Goal: Task Accomplishment & Management: Manage account settings

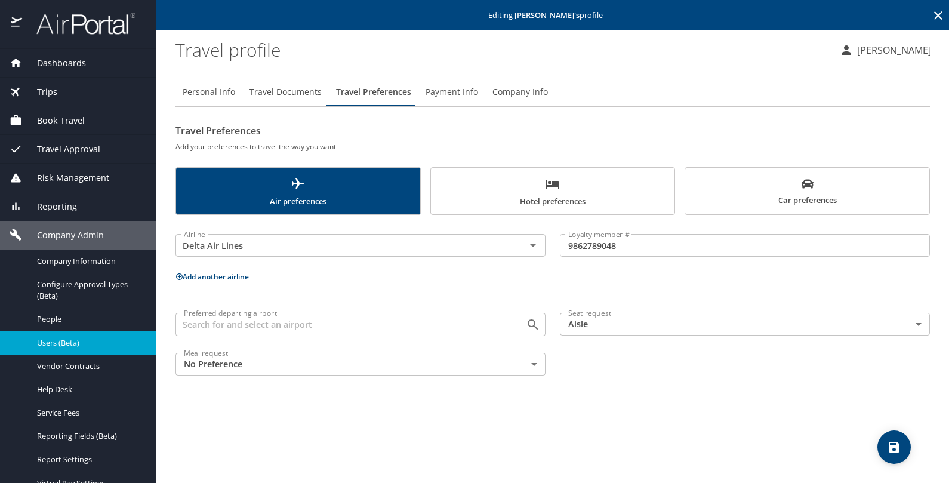
click at [44, 338] on span "Users (Beta)" at bounding box center [89, 342] width 105 height 11
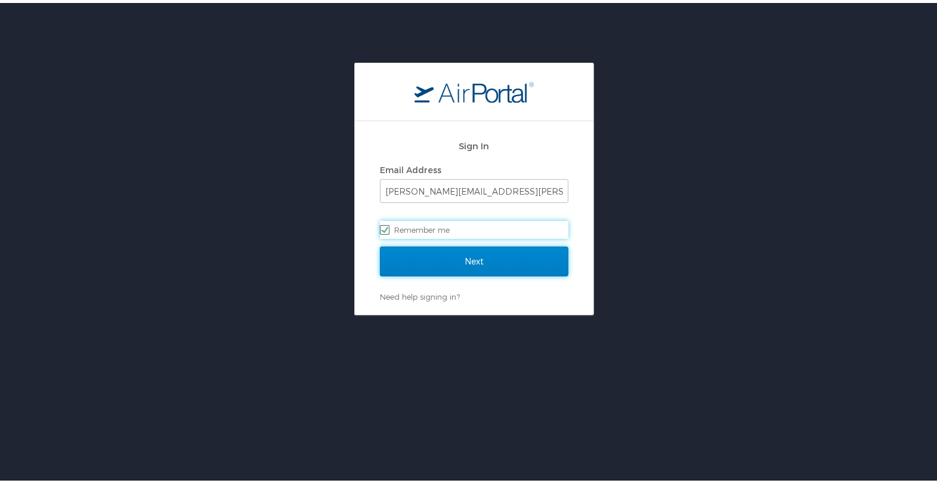
click at [477, 260] on input "Next" at bounding box center [474, 258] width 189 height 30
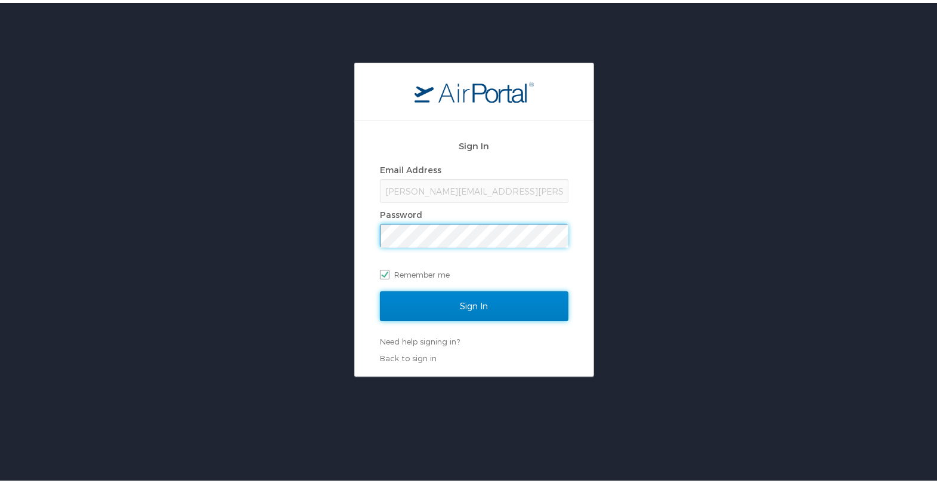
click at [473, 297] on input "Sign In" at bounding box center [474, 303] width 189 height 30
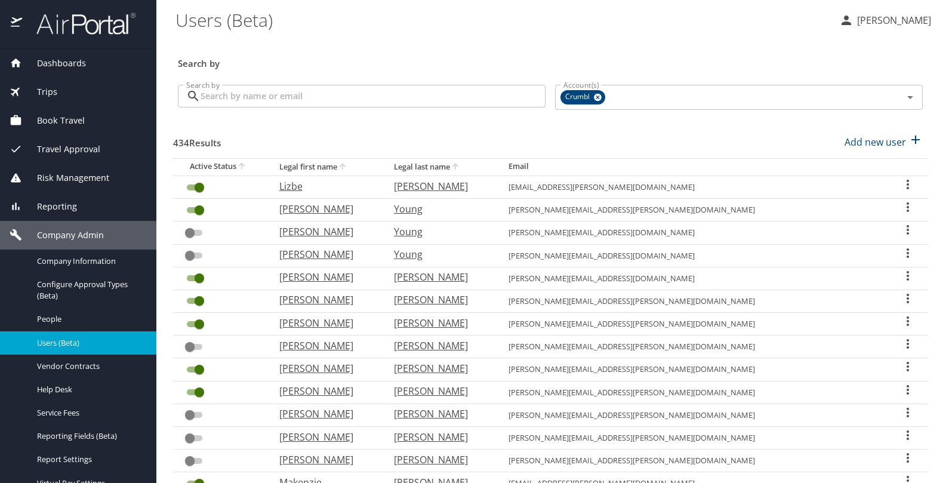
click at [287, 96] on input "Search by" at bounding box center [372, 96] width 345 height 23
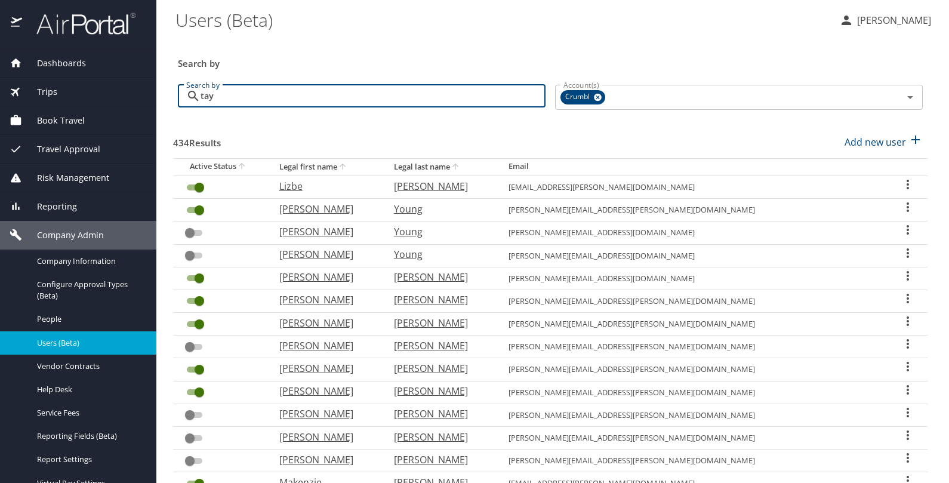
type input "tayl"
checkbox input "false"
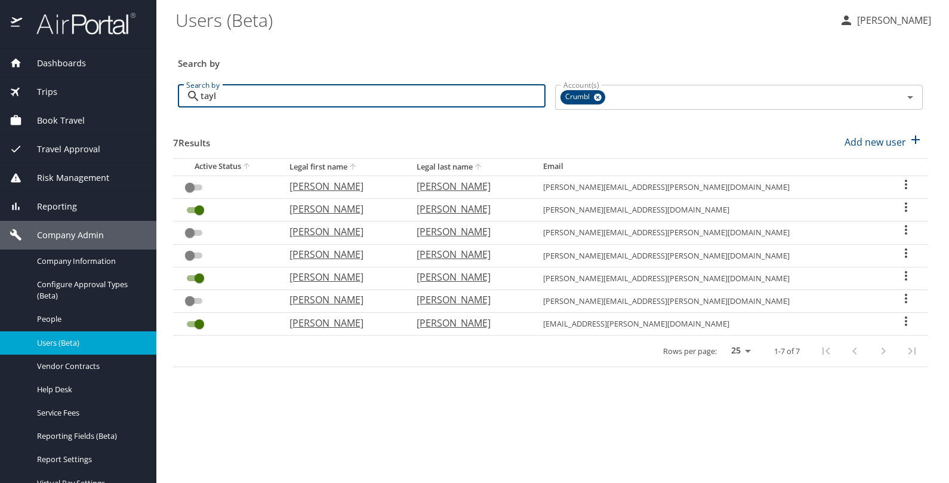
type input "tayl"
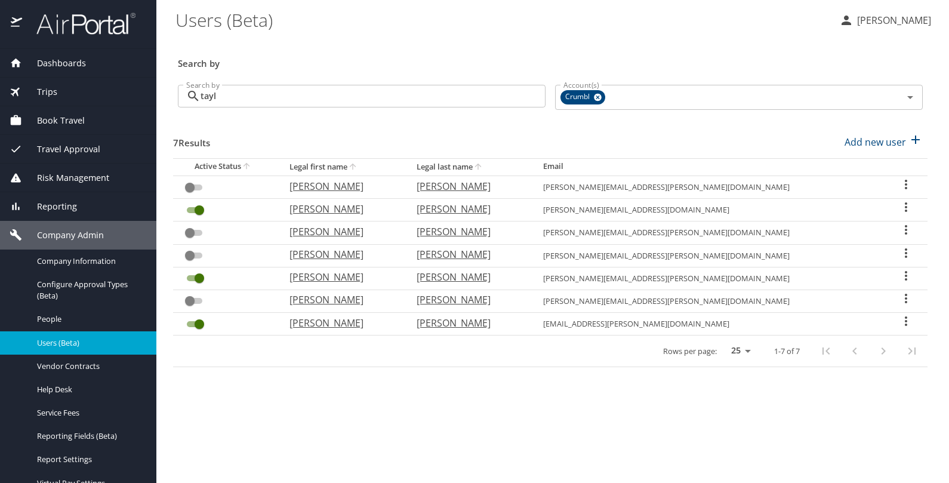
click at [899, 270] on icon "User Search Table" at bounding box center [906, 275] width 14 height 14
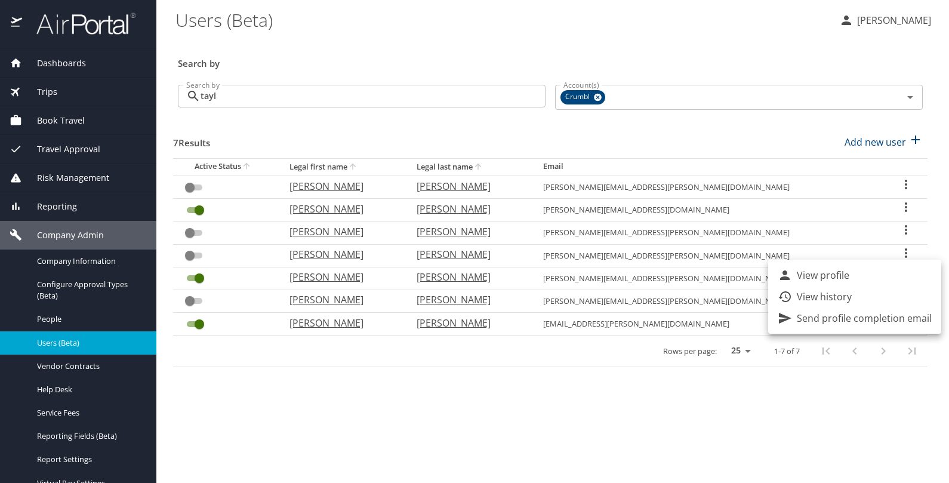
click at [828, 271] on p "View profile" at bounding box center [822, 275] width 53 height 14
select select "US"
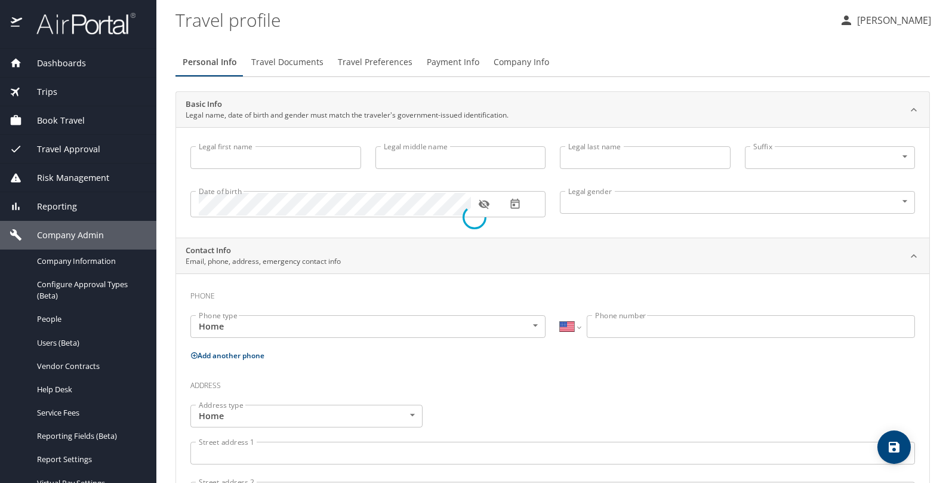
type input "[PERSON_NAME]"
type input "[DEMOGRAPHIC_DATA]"
select select "US"
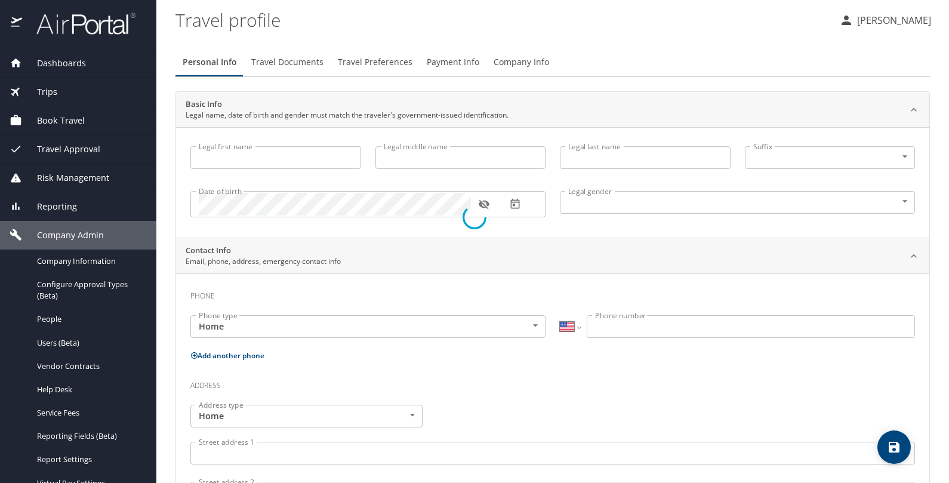
select select "US"
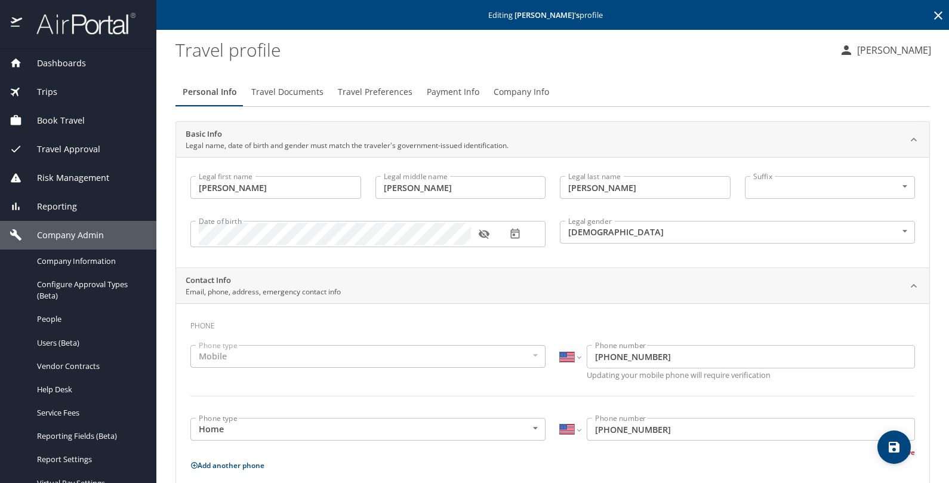
click at [520, 94] on span "Company Info" at bounding box center [520, 92] width 55 height 15
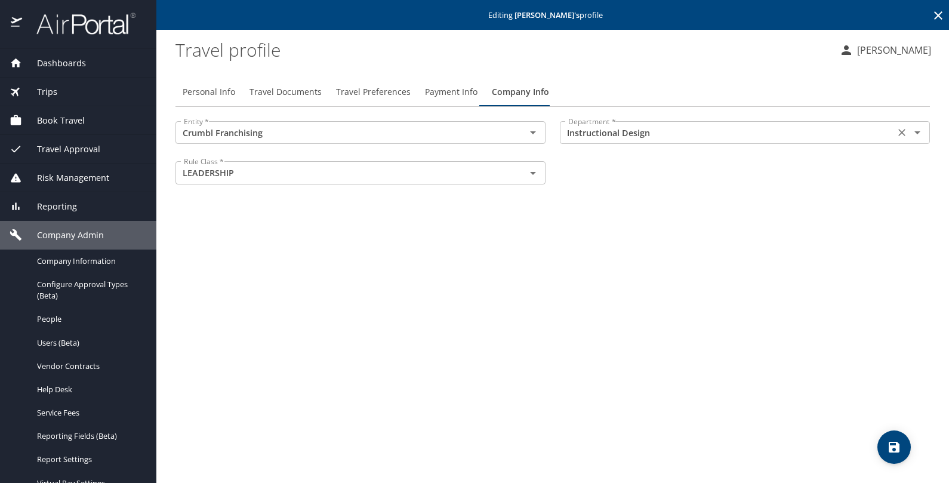
click at [613, 128] on input "Instructional Design" at bounding box center [727, 133] width 328 height 16
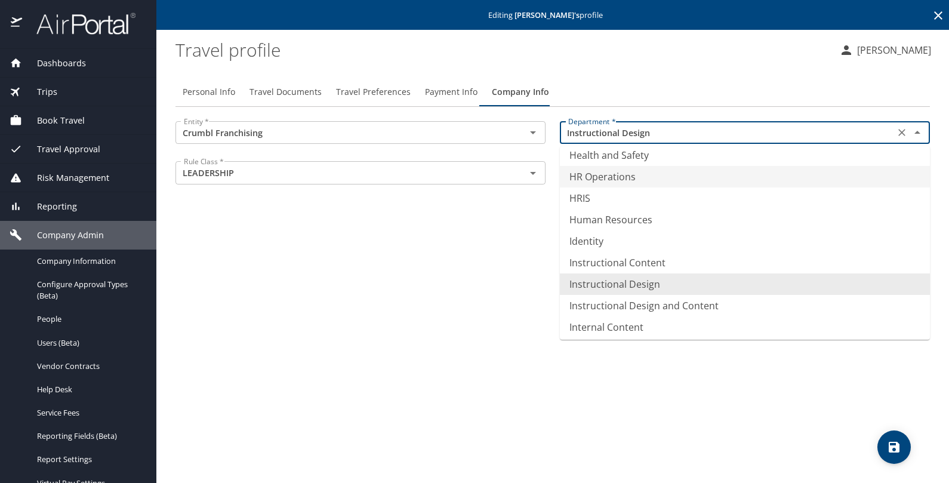
scroll to position [660, 0]
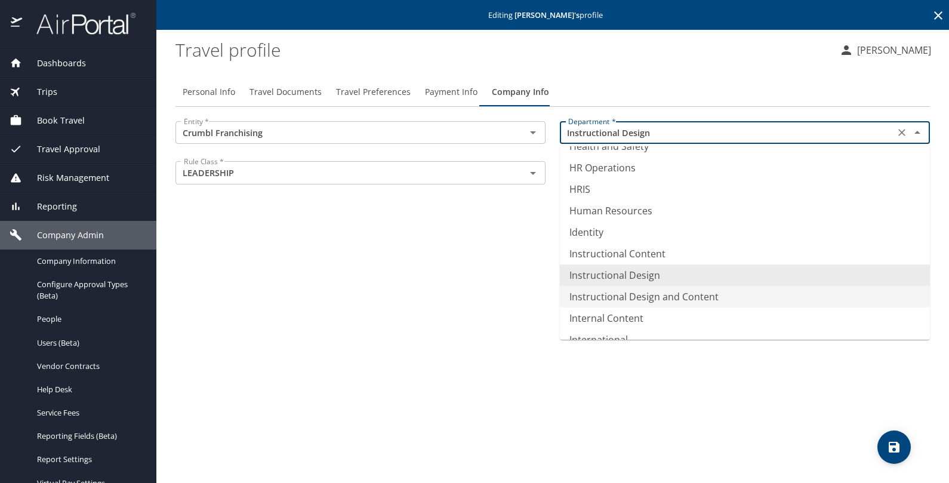
click at [678, 297] on li "Instructional Design and Content" at bounding box center [745, 296] width 370 height 21
type input "Instructional Design and Content"
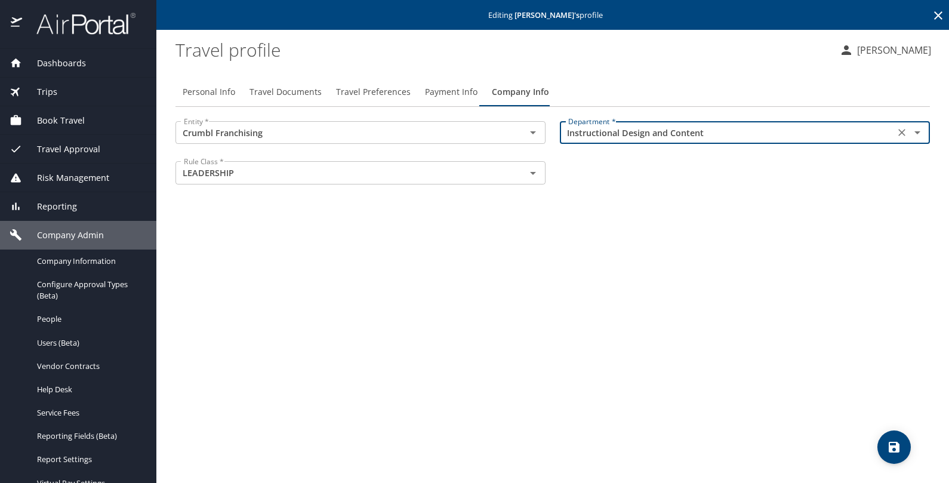
click at [895, 442] on icon "save" at bounding box center [893, 447] width 11 height 11
